Goal: Information Seeking & Learning: Find specific fact

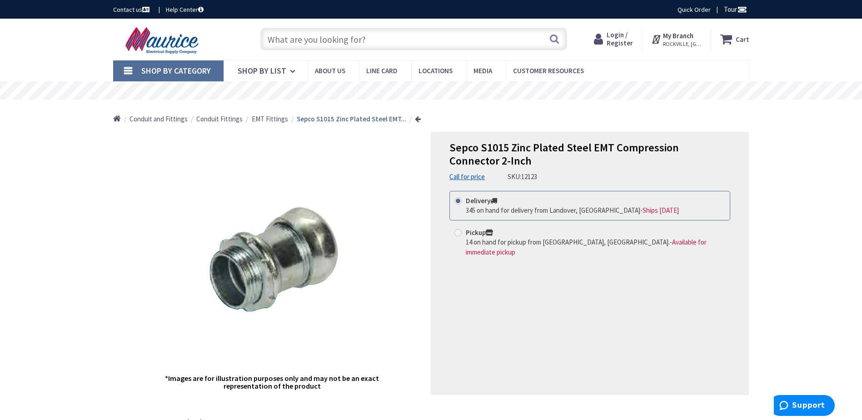
click at [322, 43] on input "text" at bounding box center [413, 39] width 307 height 23
paste input "CRC 03060"
type input "CRC 03060"
click at [554, 37] on button "Search" at bounding box center [554, 39] width 12 height 20
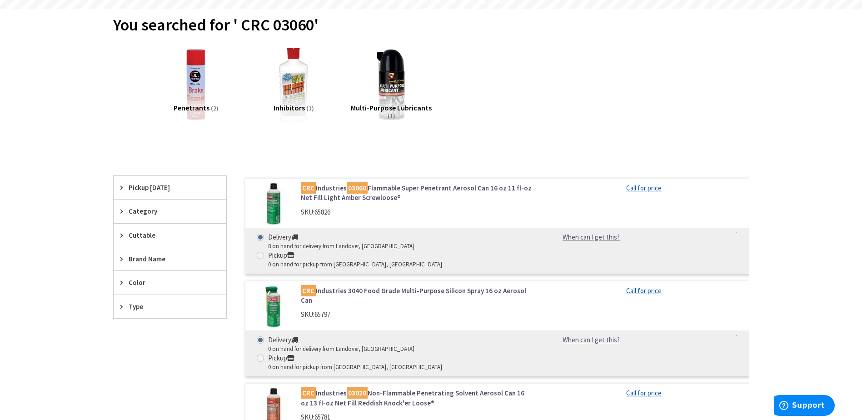
scroll to position [91, 0]
click at [336, 186] on link "CRC Industries 03060 Flammable Super Penetrant Aerosol Can 16 oz 11 fl-oz Net F…" at bounding box center [416, 193] width 231 height 20
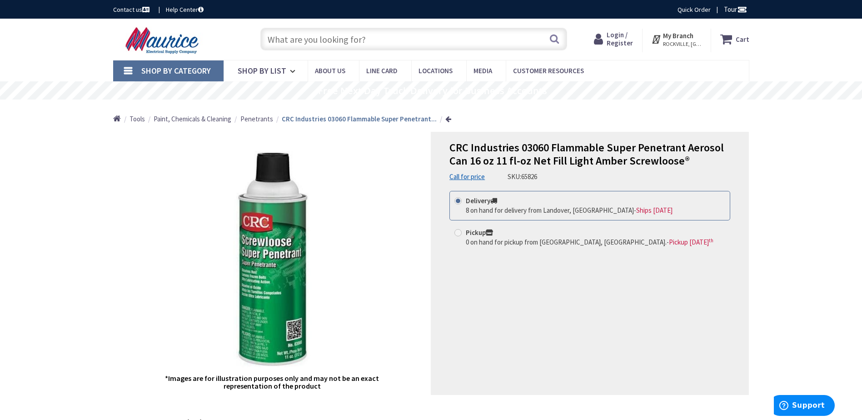
click at [345, 45] on input "text" at bounding box center [413, 39] width 307 height 23
paste input "MMM R/Y+"
type input "MMM R/Y+"
click at [551, 40] on button "Search" at bounding box center [554, 39] width 12 height 20
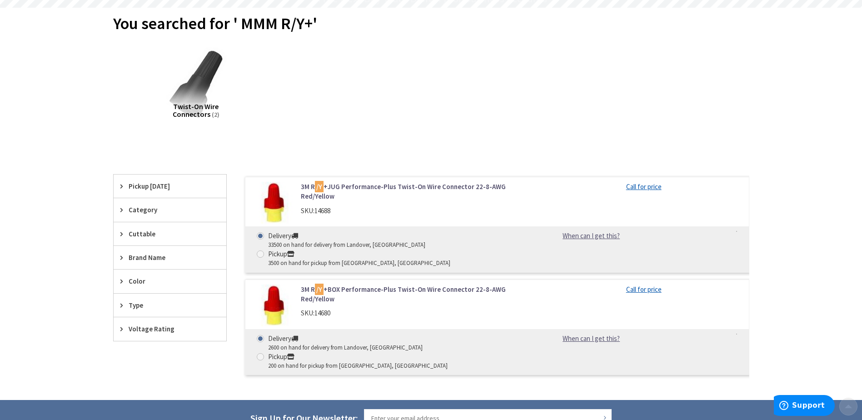
scroll to position [136, 0]
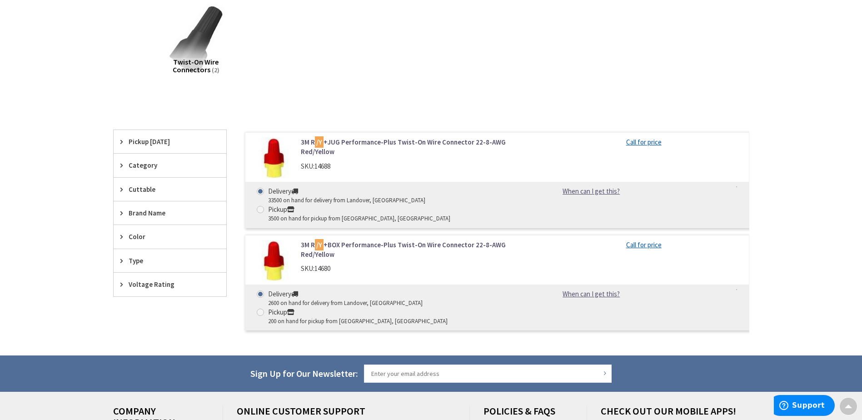
click at [408, 138] on link "3M R /Y +JUG Performance-Plus Twist-On Wire Connector 22-8-AWG Red/Yellow" at bounding box center [416, 147] width 231 height 20
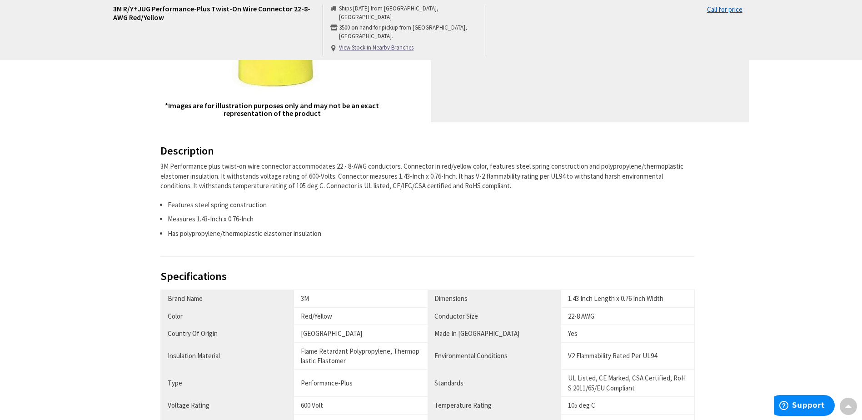
scroll to position [409, 0]
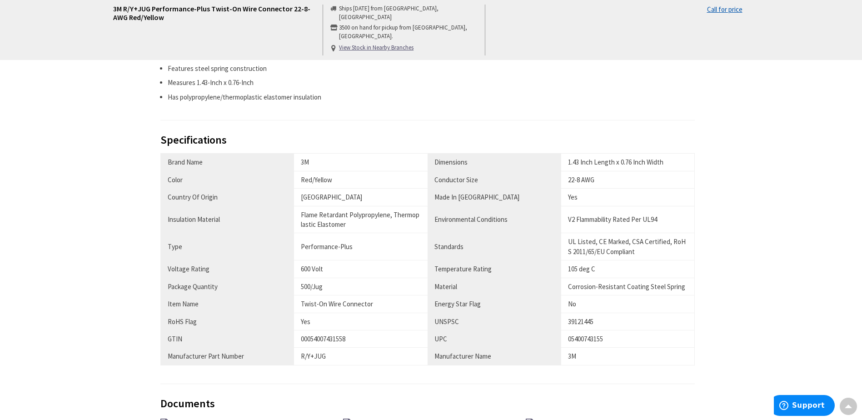
click at [586, 336] on div "05400743155" at bounding box center [627, 339] width 119 height 10
click at [585, 336] on div "05400743155" at bounding box center [627, 339] width 119 height 10
copy div "05400743155"
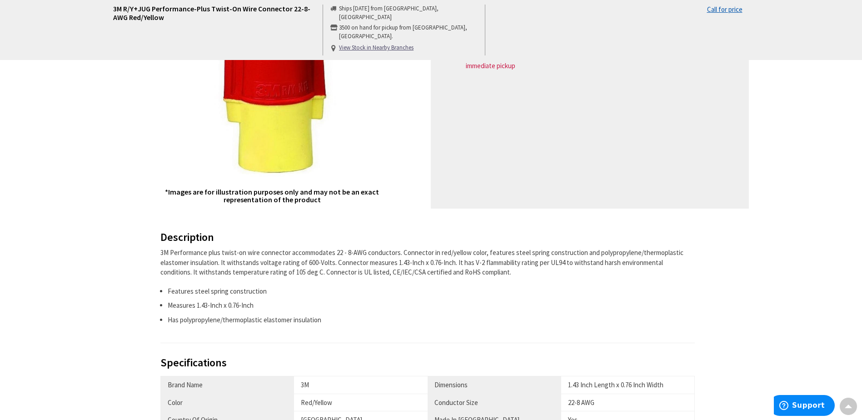
scroll to position [0, 0]
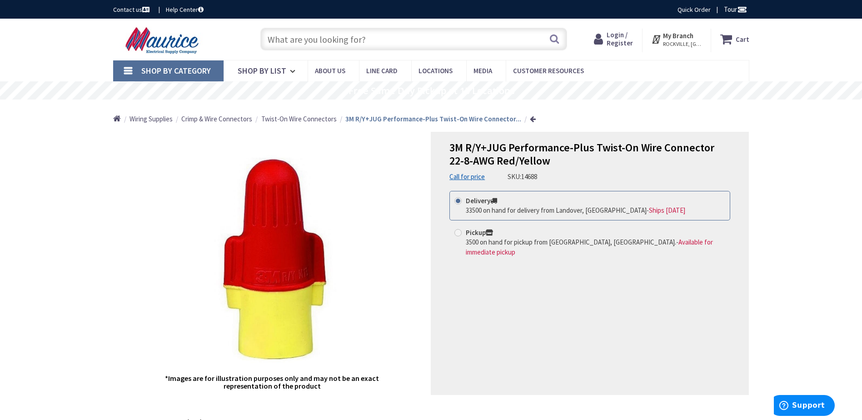
click at [372, 40] on input "text" at bounding box center [413, 39] width 307 height 23
paste input "WCU THHN 10 CU SOL WHITE 500' SPOOL"
type input "WCU THHN 10 CU SOL WHITE 500' SPOOL"
click at [558, 40] on button "Search" at bounding box center [554, 39] width 12 height 20
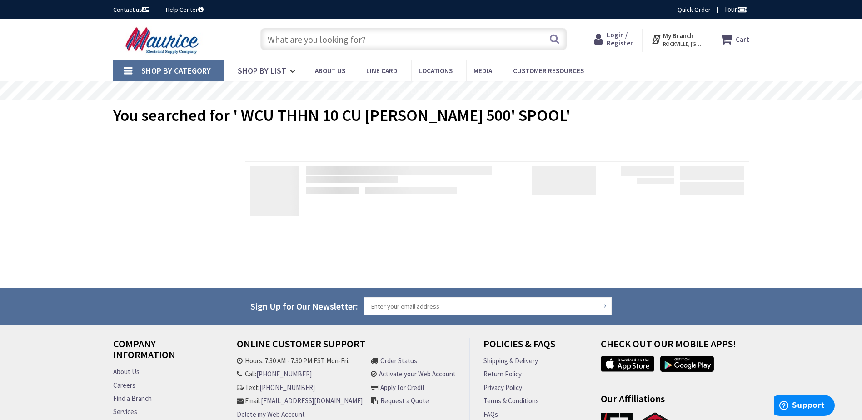
drag, startPoint x: 299, startPoint y: 25, endPoint x: 303, endPoint y: 31, distance: 6.9
click at [302, 30] on div "Search" at bounding box center [411, 38] width 311 height 29
click at [304, 33] on input "text" at bounding box center [413, 39] width 307 height 23
click at [419, 42] on input "text" at bounding box center [413, 39] width 307 height 23
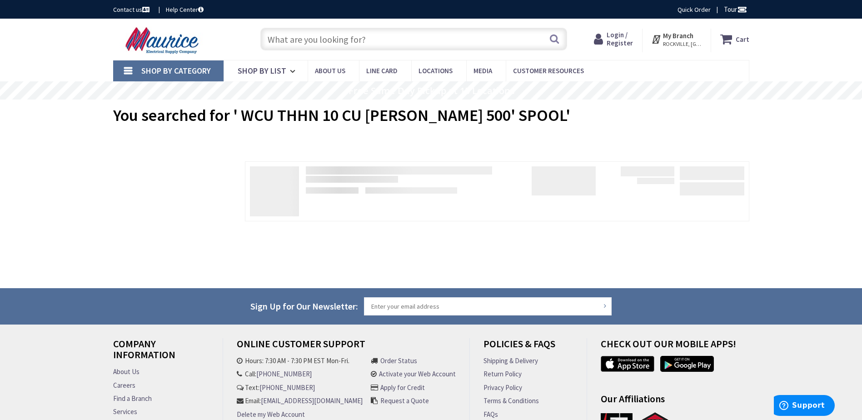
click at [419, 42] on input "text" at bounding box center [413, 39] width 307 height 23
paste input "WCU THHN 10 CU SOL WHITE 500' SPOOL"
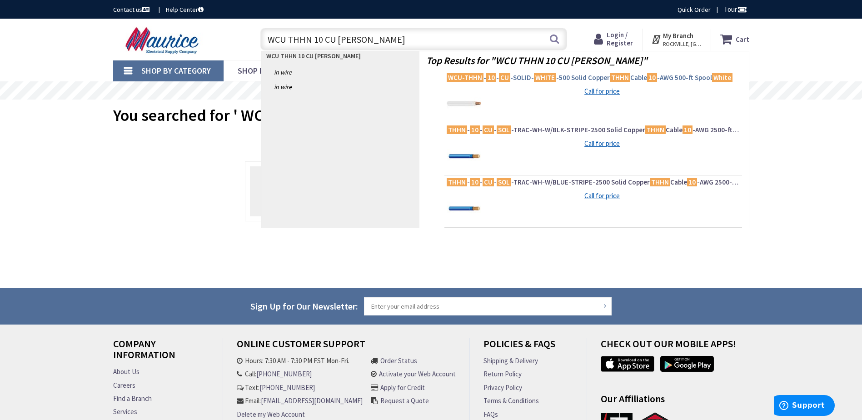
type input "WCU THHN 10 CU SOL WHITE"
click at [488, 78] on mark "10" at bounding box center [491, 77] width 10 height 11
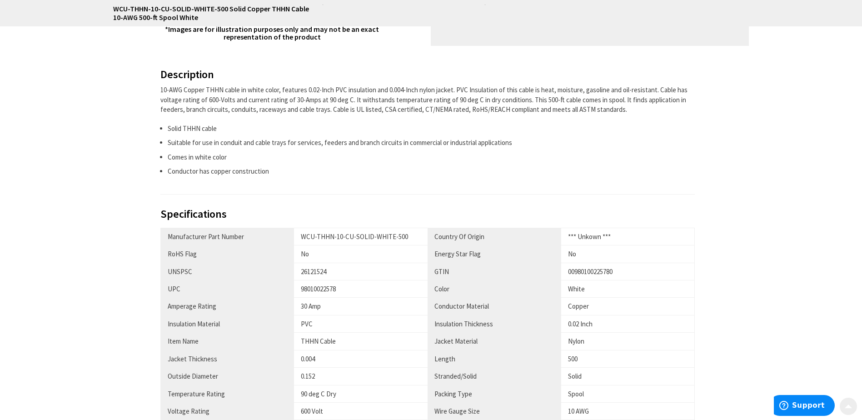
scroll to position [409, 0]
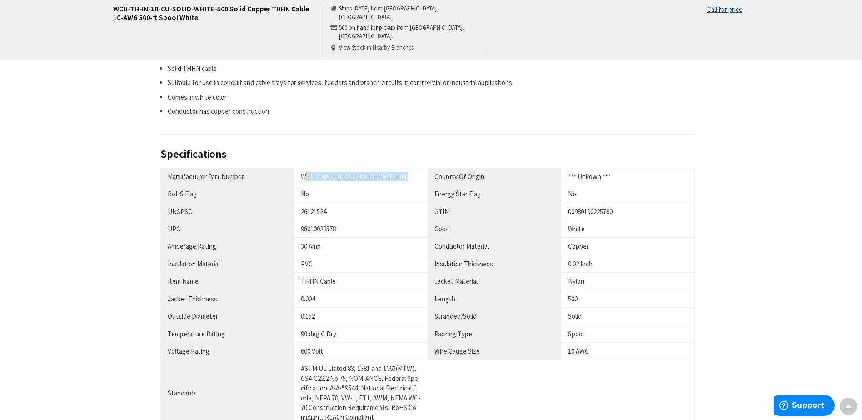
drag, startPoint x: 304, startPoint y: 173, endPoint x: 407, endPoint y: 176, distance: 103.1
click at [407, 176] on div "WCU-THHN-10-CU-SOLID-WHITE-500" at bounding box center [361, 177] width 120 height 10
drag, startPoint x: 407, startPoint y: 176, endPoint x: 321, endPoint y: 183, distance: 86.1
click at [334, 194] on div "No" at bounding box center [361, 194] width 120 height 10
drag, startPoint x: 302, startPoint y: 177, endPoint x: 407, endPoint y: 178, distance: 105.4
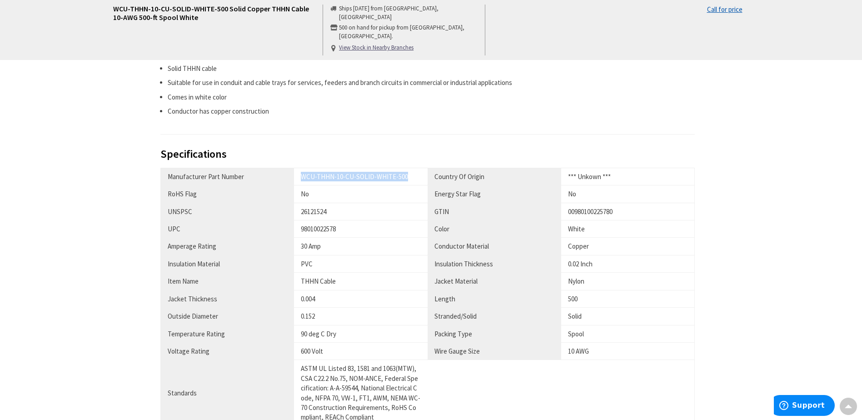
click at [407, 178] on div "WCU-THHN-10-CU-SOLID-WHITE-500" at bounding box center [361, 177] width 120 height 10
copy div "WCU-THHN-10-CU-SOLID-WHITE-500"
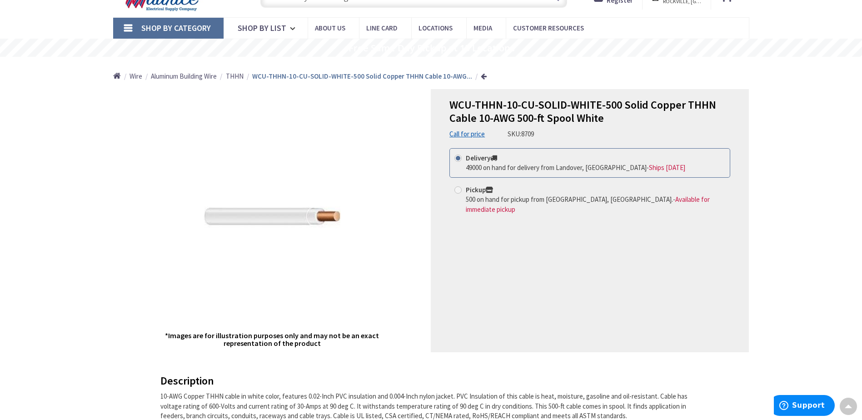
scroll to position [0, 0]
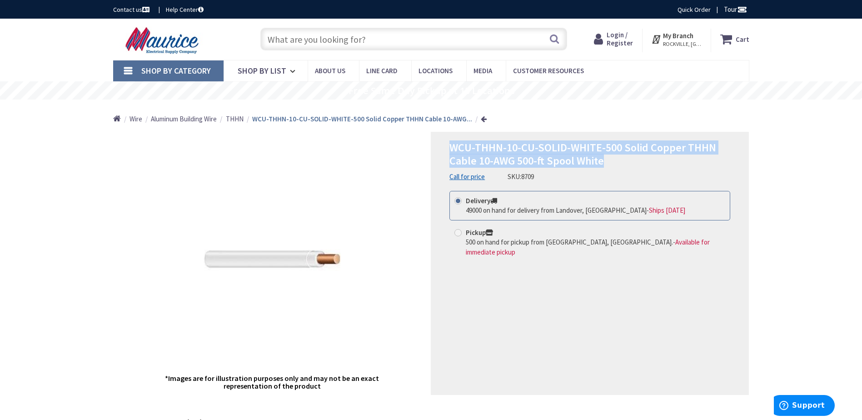
drag, startPoint x: 452, startPoint y: 148, endPoint x: 622, endPoint y: 160, distance: 170.8
click at [622, 160] on h1 "WCU-THHN-10-CU-SOLID-WHITE-500 Solid Copper THHN Cable 10-AWG 500-ft Spool White" at bounding box center [589, 154] width 281 height 26
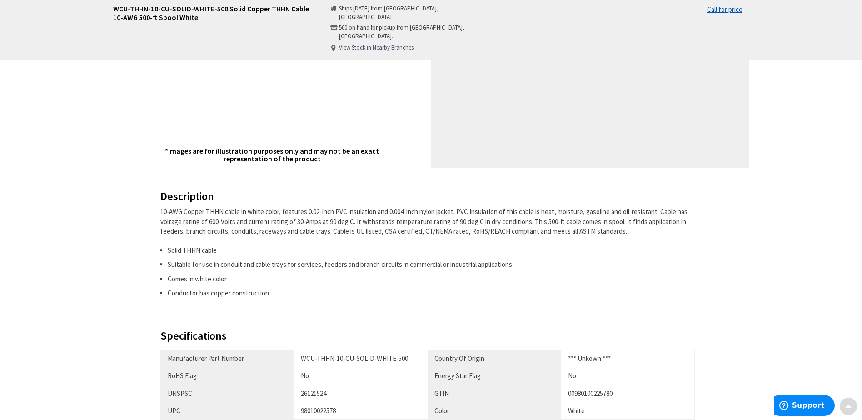
scroll to position [409, 0]
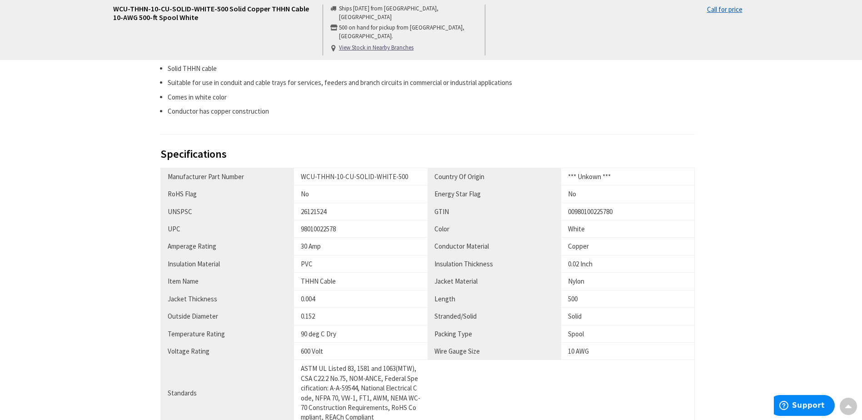
click at [306, 228] on div "98010022578" at bounding box center [361, 229] width 120 height 10
copy div "98010022578"
drag, startPoint x: 302, startPoint y: 176, endPoint x: 409, endPoint y: 174, distance: 107.7
click at [409, 174] on div "WCU-THHN-10-CU-SOLID-WHITE-500" at bounding box center [361, 177] width 120 height 10
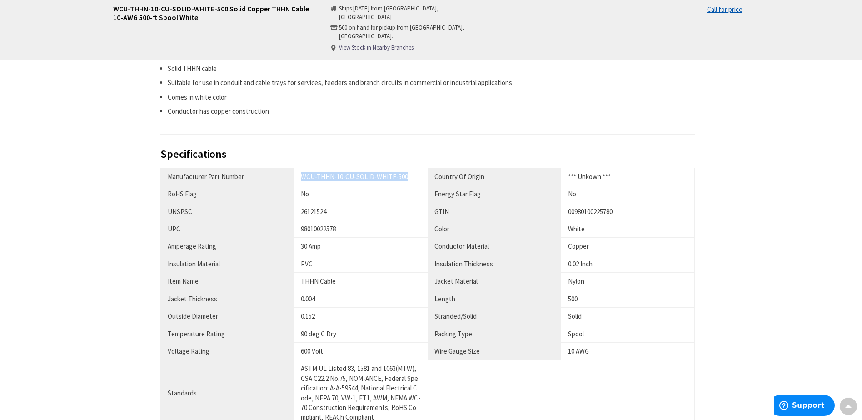
copy div "WCU-THHN-10-CU-SOLID-WHITE-500"
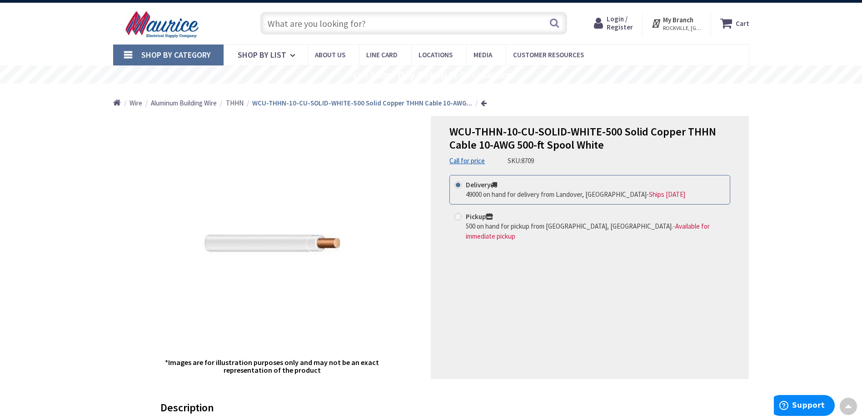
scroll to position [0, 0]
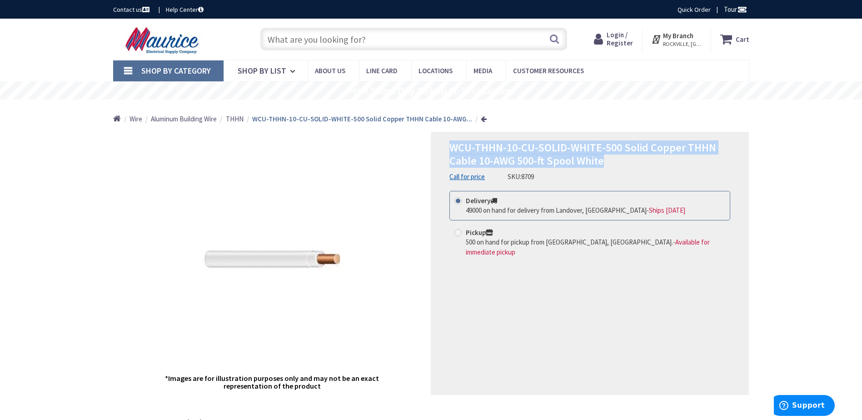
drag, startPoint x: 452, startPoint y: 148, endPoint x: 632, endPoint y: 157, distance: 180.1
click at [632, 157] on div "WCU-THHN-10-CU-SOLID-WHITE-500 Solid Copper THHN Cable 10-AWG 500-ft Spool Whit…" at bounding box center [590, 263] width 318 height 263
copy span "WCU-THHN-10-CU-SOLID-WHITE-500 Solid Copper THHN Cable 10-AWG 500-ft Spool White"
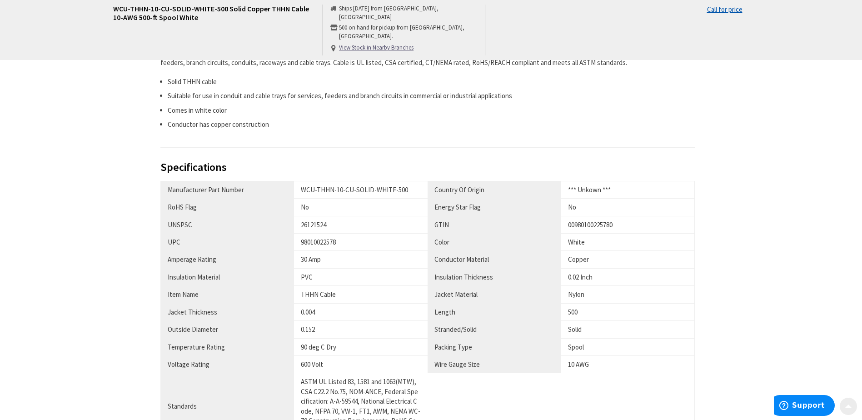
scroll to position [500, 0]
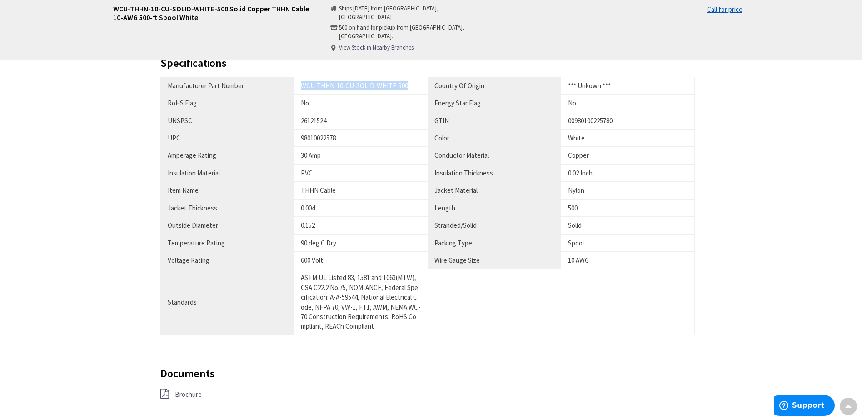
drag, startPoint x: 301, startPoint y: 85, endPoint x: 406, endPoint y: 87, distance: 105.4
click at [406, 87] on div "WCU-THHN-10-CU-SOLID-WHITE-500" at bounding box center [361, 86] width 120 height 10
copy div "WCU-THHN-10-CU-SOLID-WHITE-500"
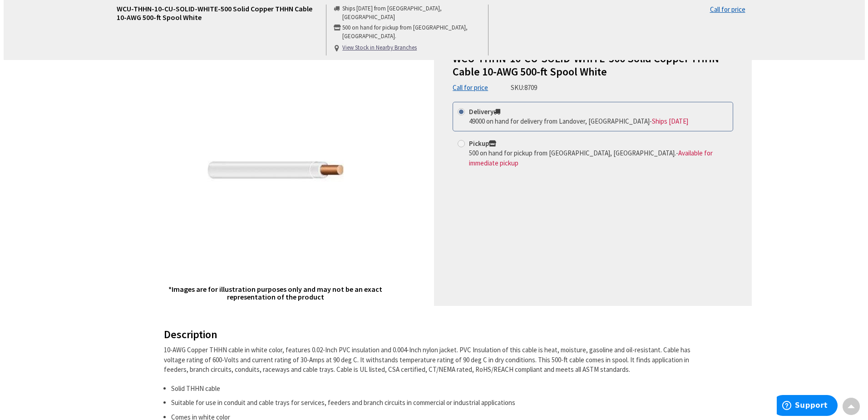
scroll to position [0, 0]
